Goal: Information Seeking & Learning: Find contact information

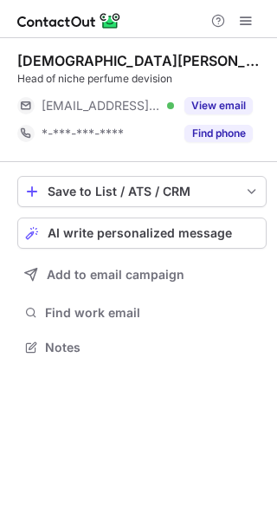
scroll to position [336, 277]
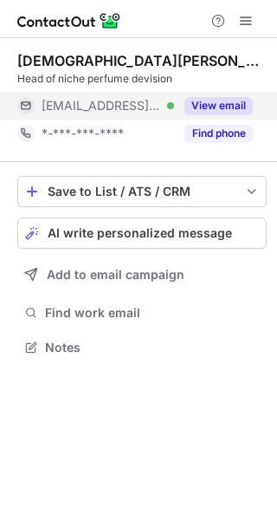
click at [230, 106] on button "View email" at bounding box center [219, 105] width 69 height 17
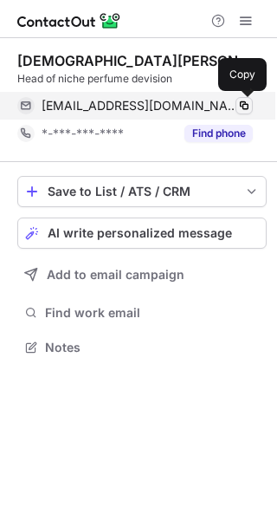
click at [248, 102] on span at bounding box center [245, 106] width 14 height 14
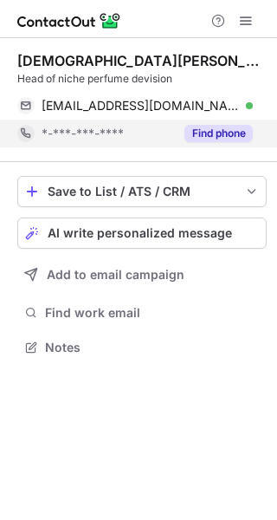
click at [226, 140] on button "Find phone" at bounding box center [219, 133] width 69 height 17
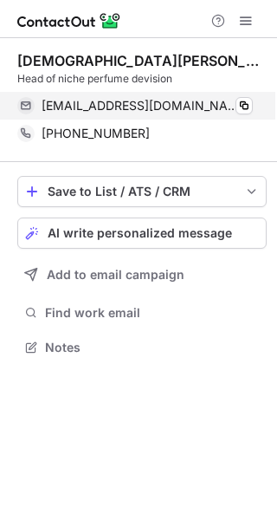
scroll to position [336, 277]
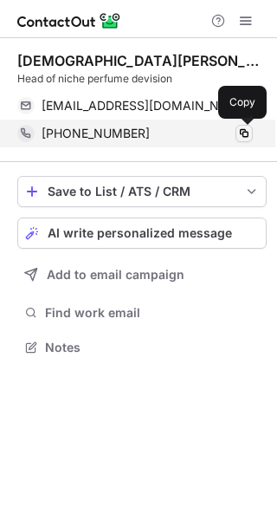
click at [245, 128] on span at bounding box center [245, 134] width 14 height 14
